Goal: Find specific page/section: Find specific page/section

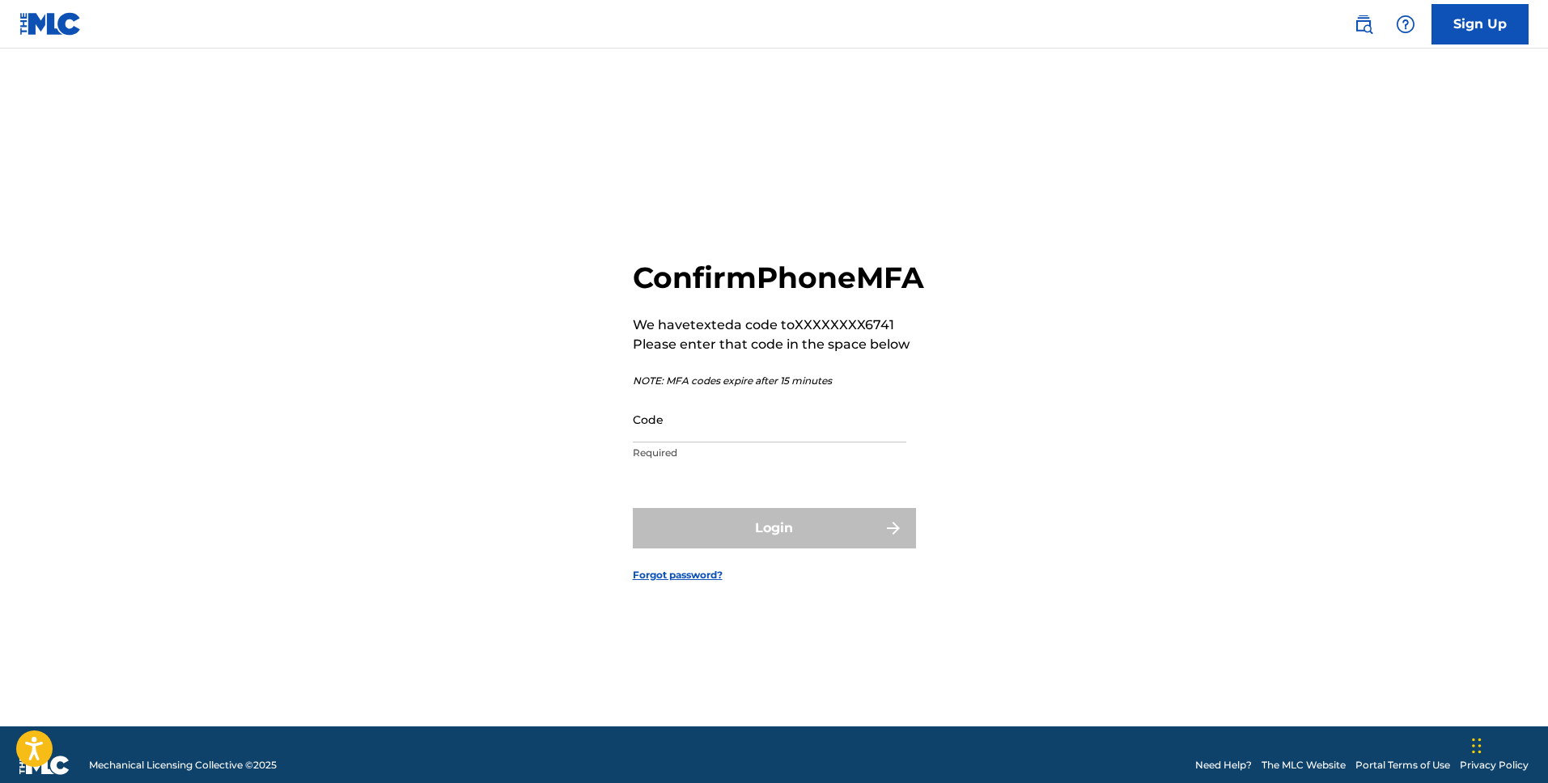
scroll to position [3, 0]
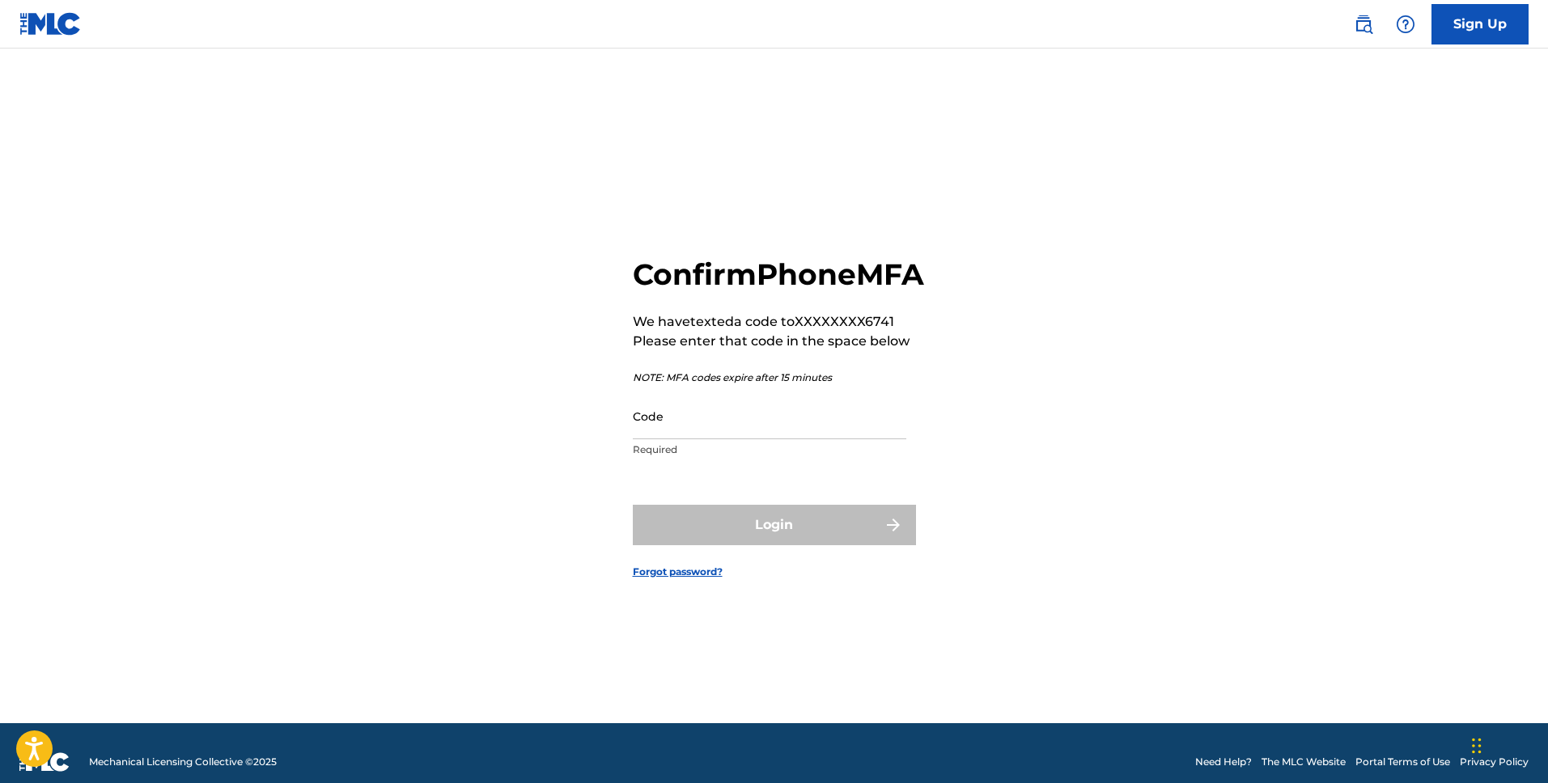
click at [732, 438] on input "Code" at bounding box center [770, 416] width 274 height 46
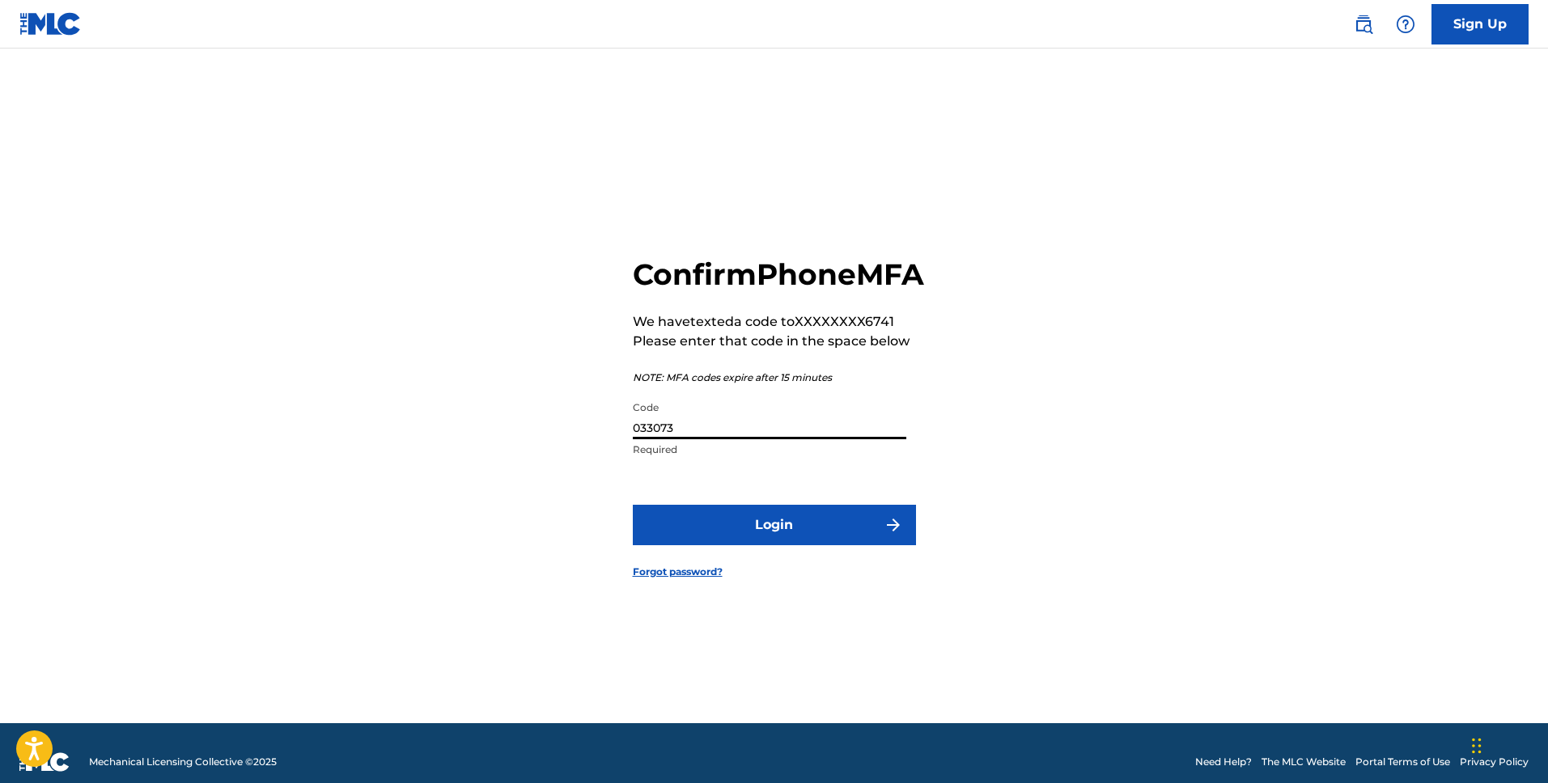
type input "033073"
click at [741, 539] on button "Login" at bounding box center [774, 525] width 283 height 40
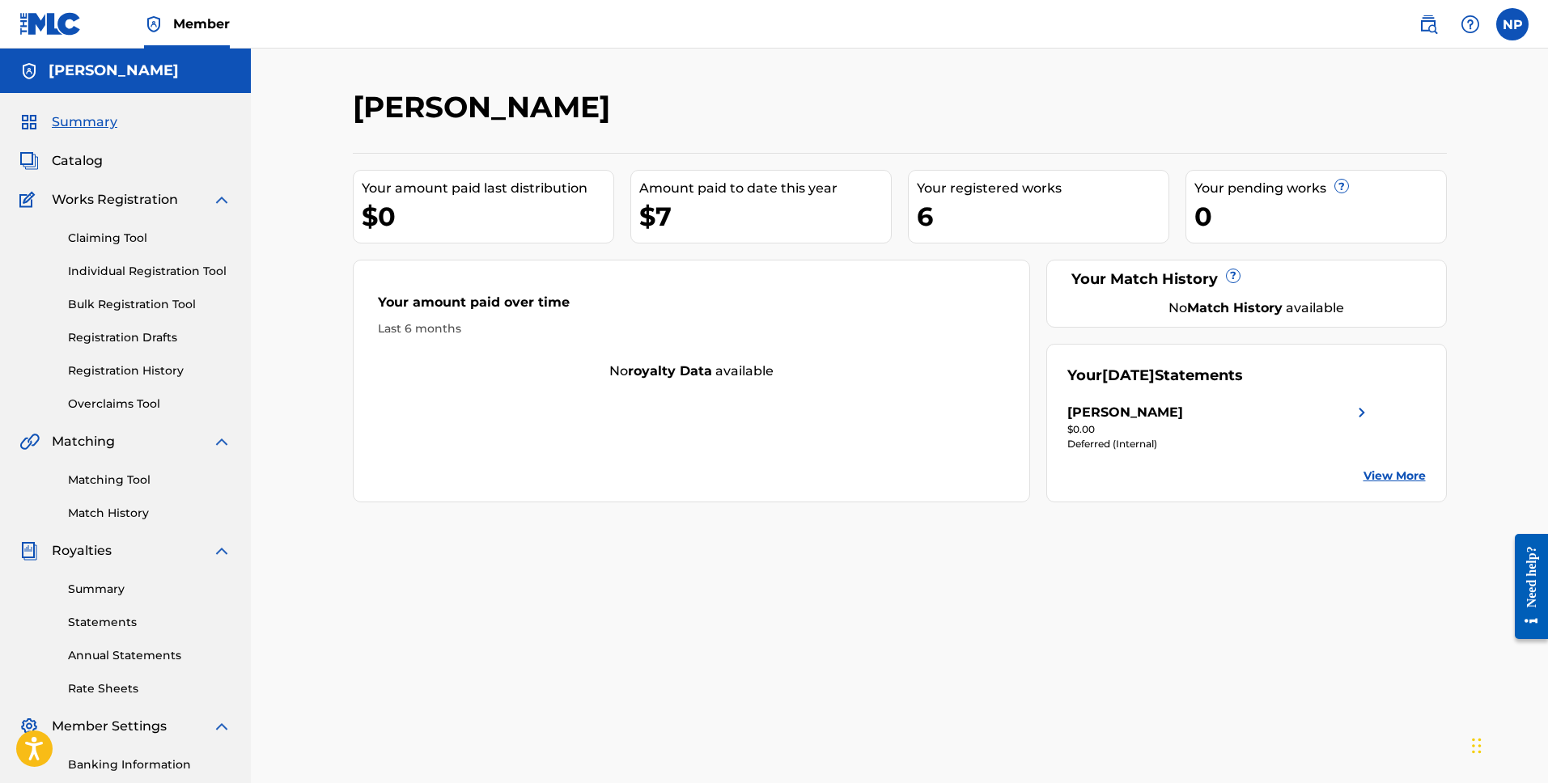
click at [73, 163] on span "Catalog" at bounding box center [77, 160] width 51 height 19
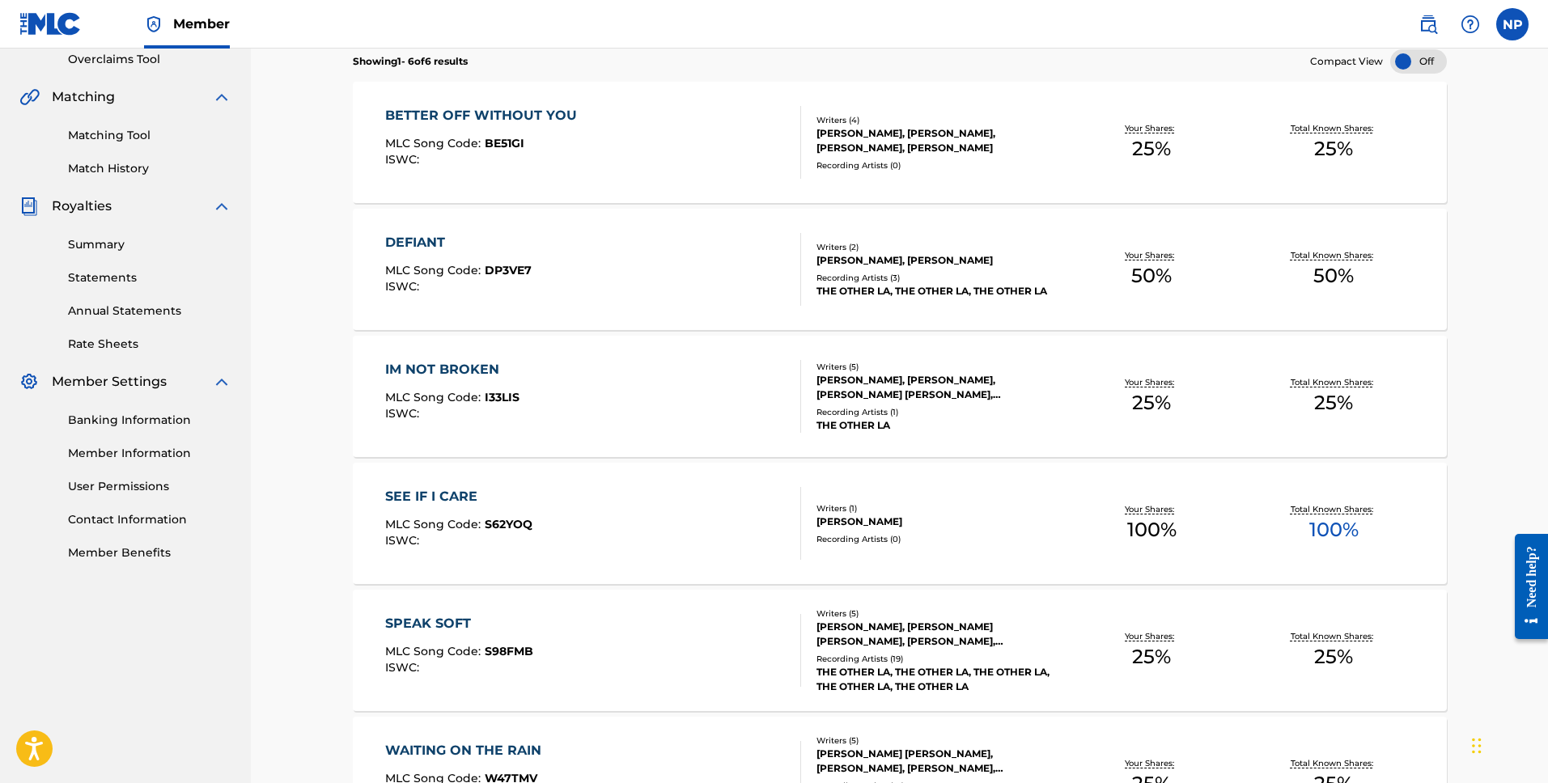
scroll to position [348, 0]
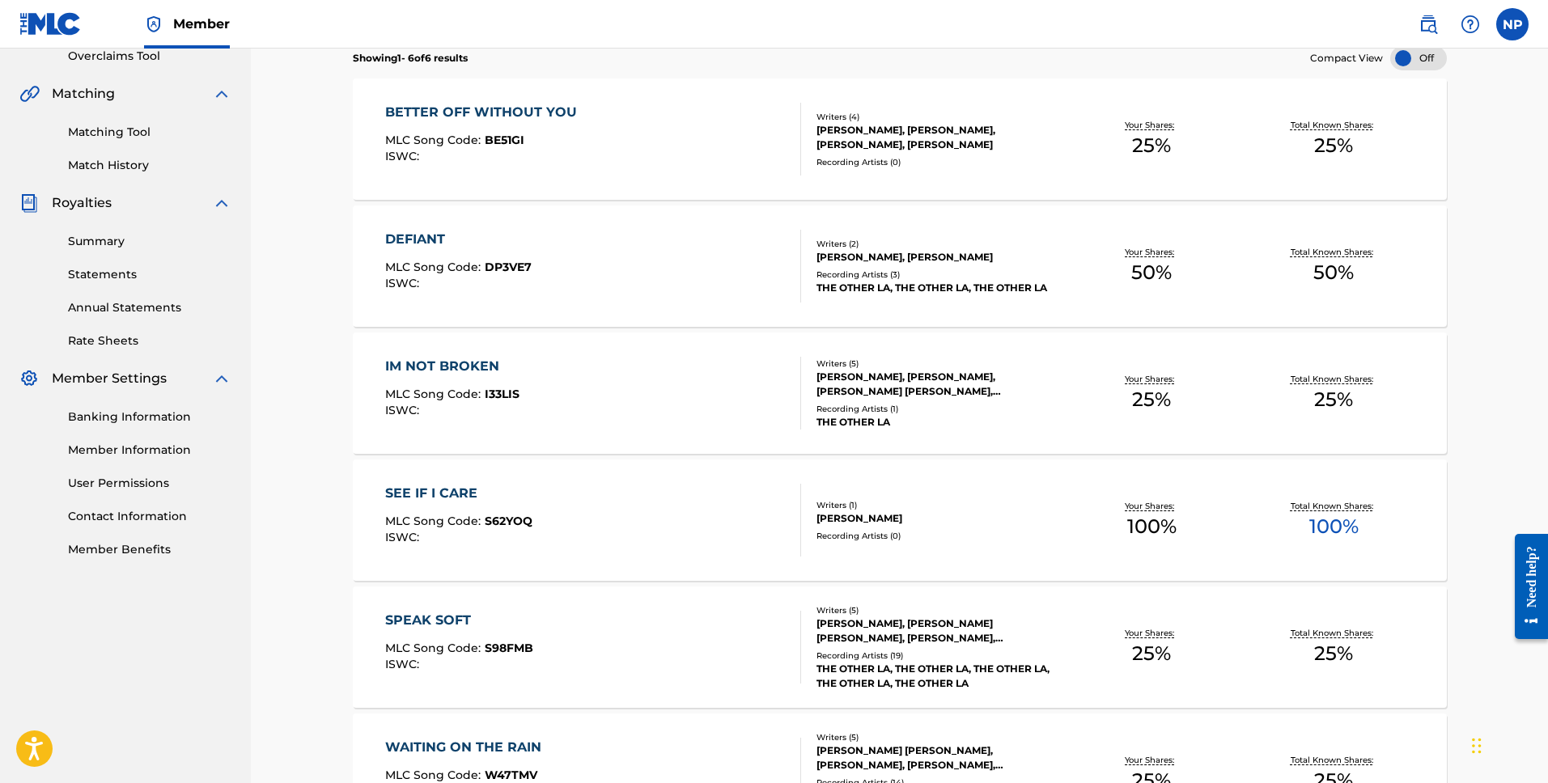
click at [690, 533] on div "SEE IF I CARE MLC Song Code : S62YOQ ISWC :" at bounding box center [593, 520] width 416 height 73
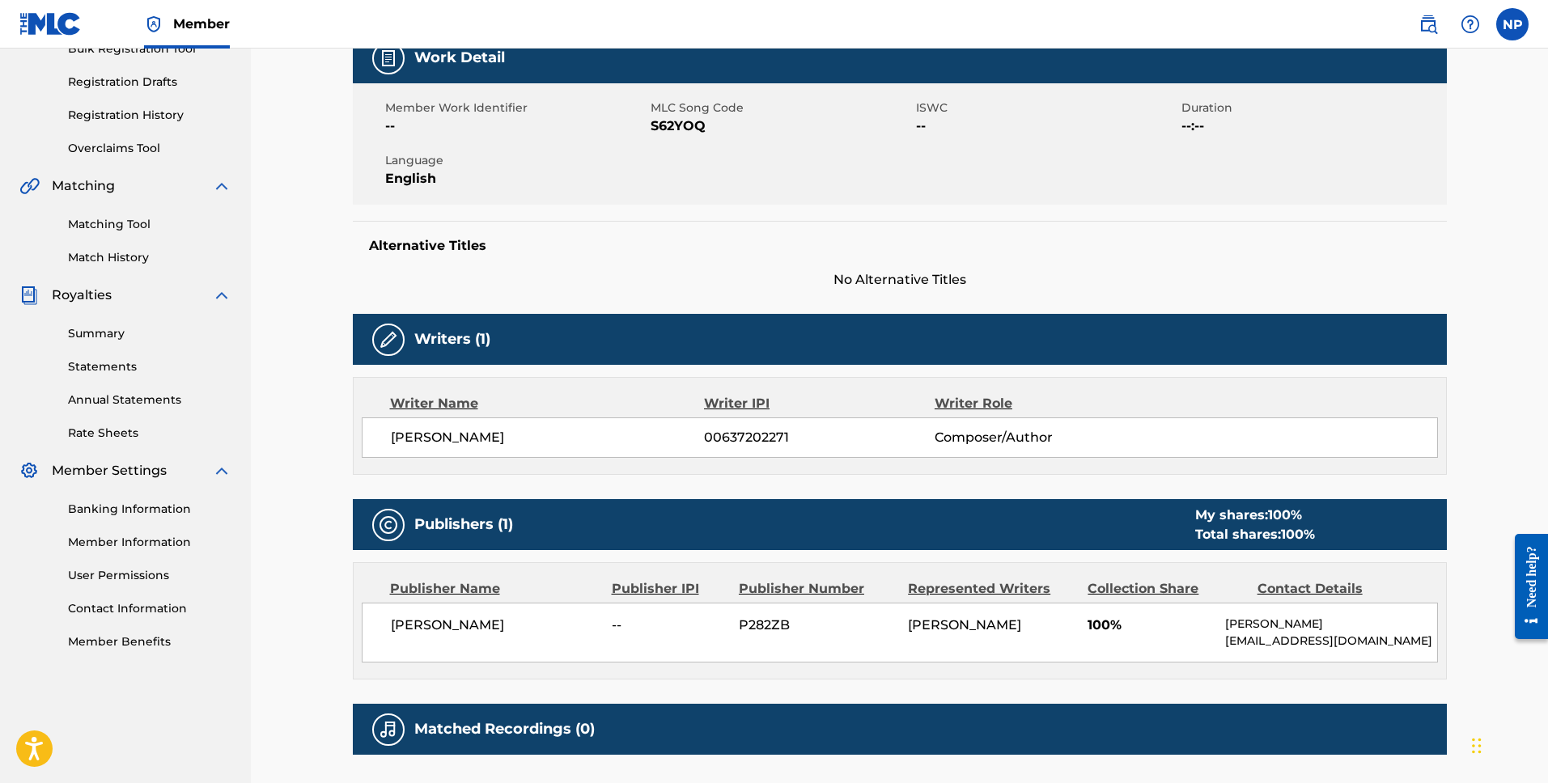
scroll to position [421, 0]
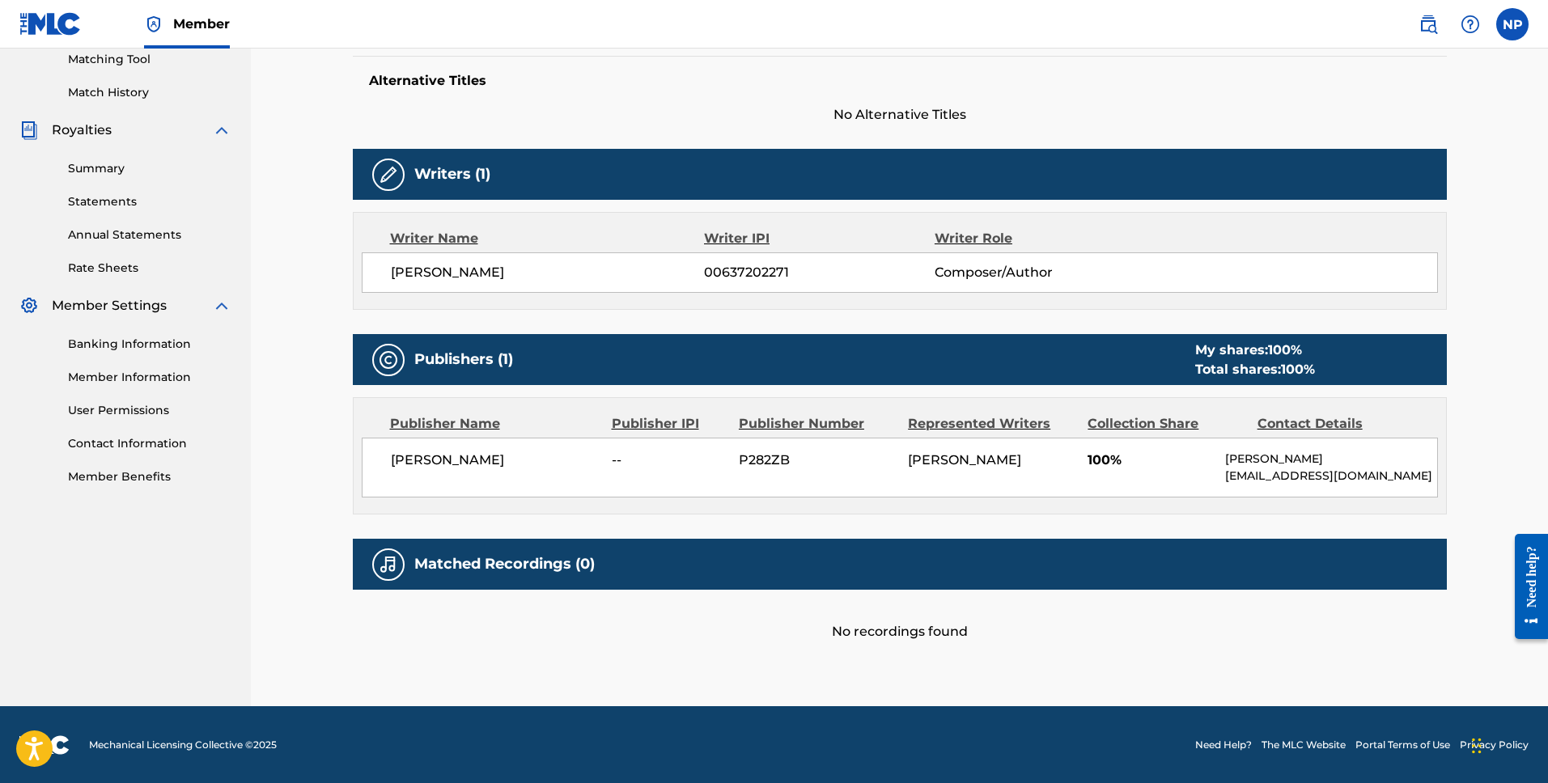
click at [834, 575] on div "Matched Recordings (0)" at bounding box center [900, 564] width 1094 height 51
click at [549, 566] on h5 "Matched Recordings (0)" at bounding box center [504, 564] width 180 height 19
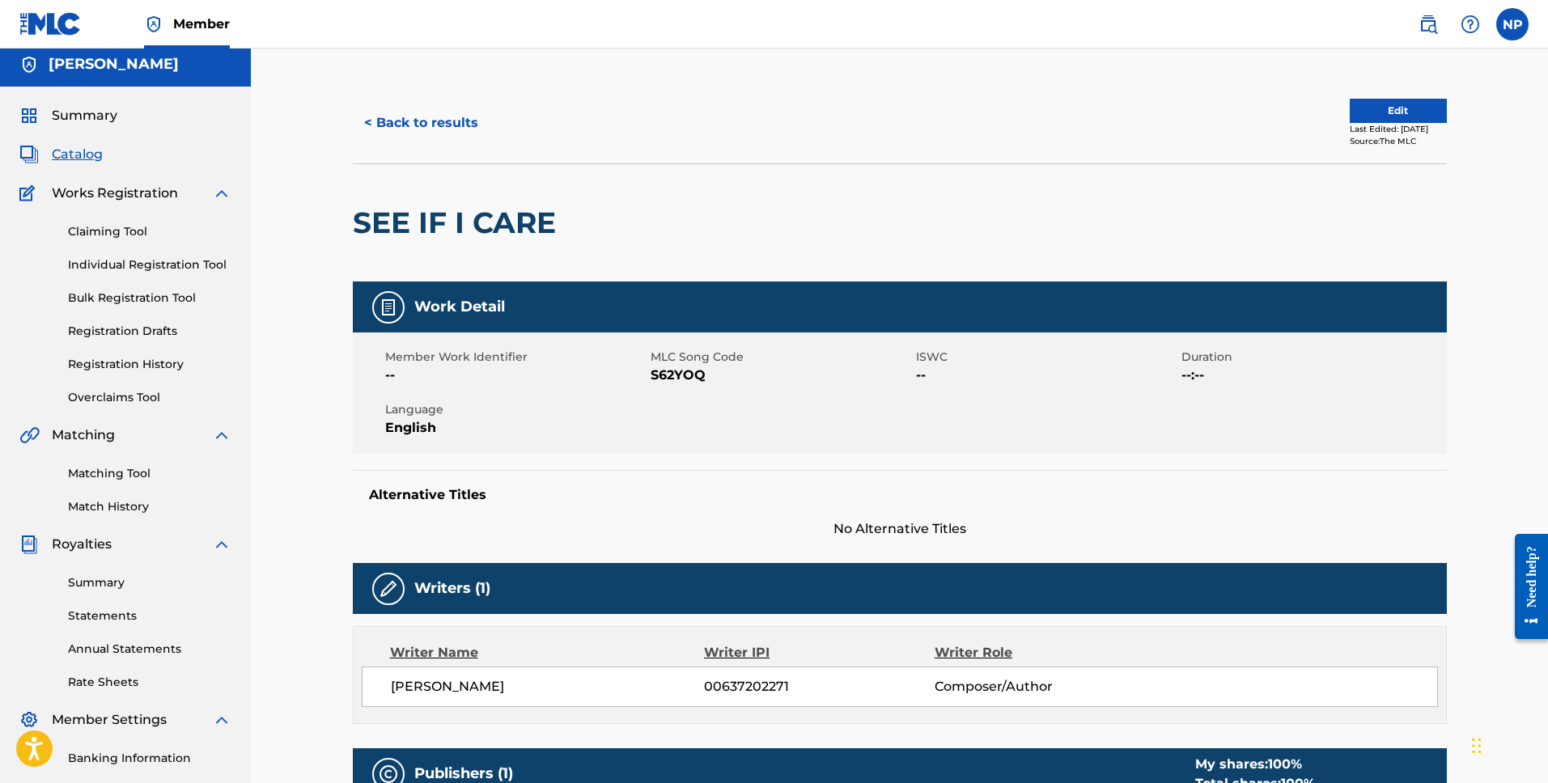
scroll to position [0, 0]
